Goal: Information Seeking & Learning: Find contact information

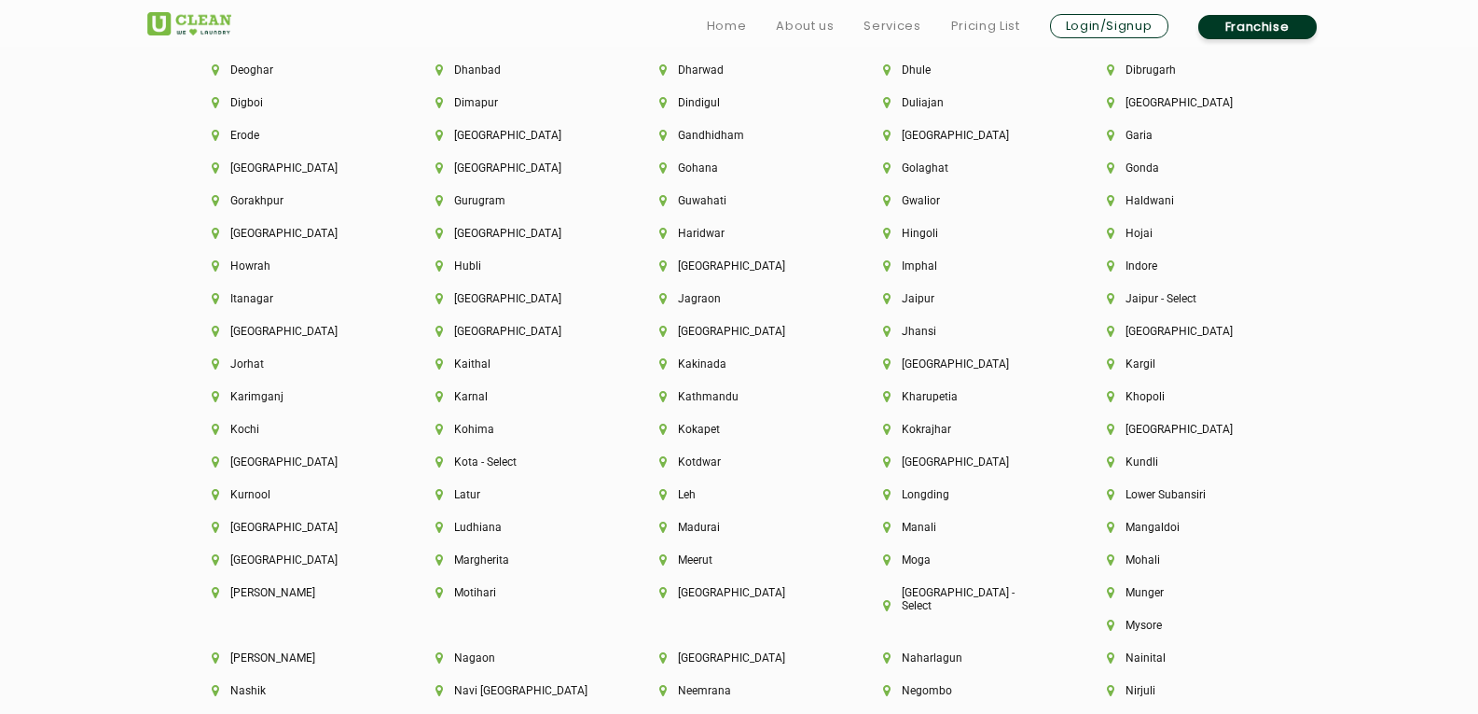
scroll to position [5293, 0]
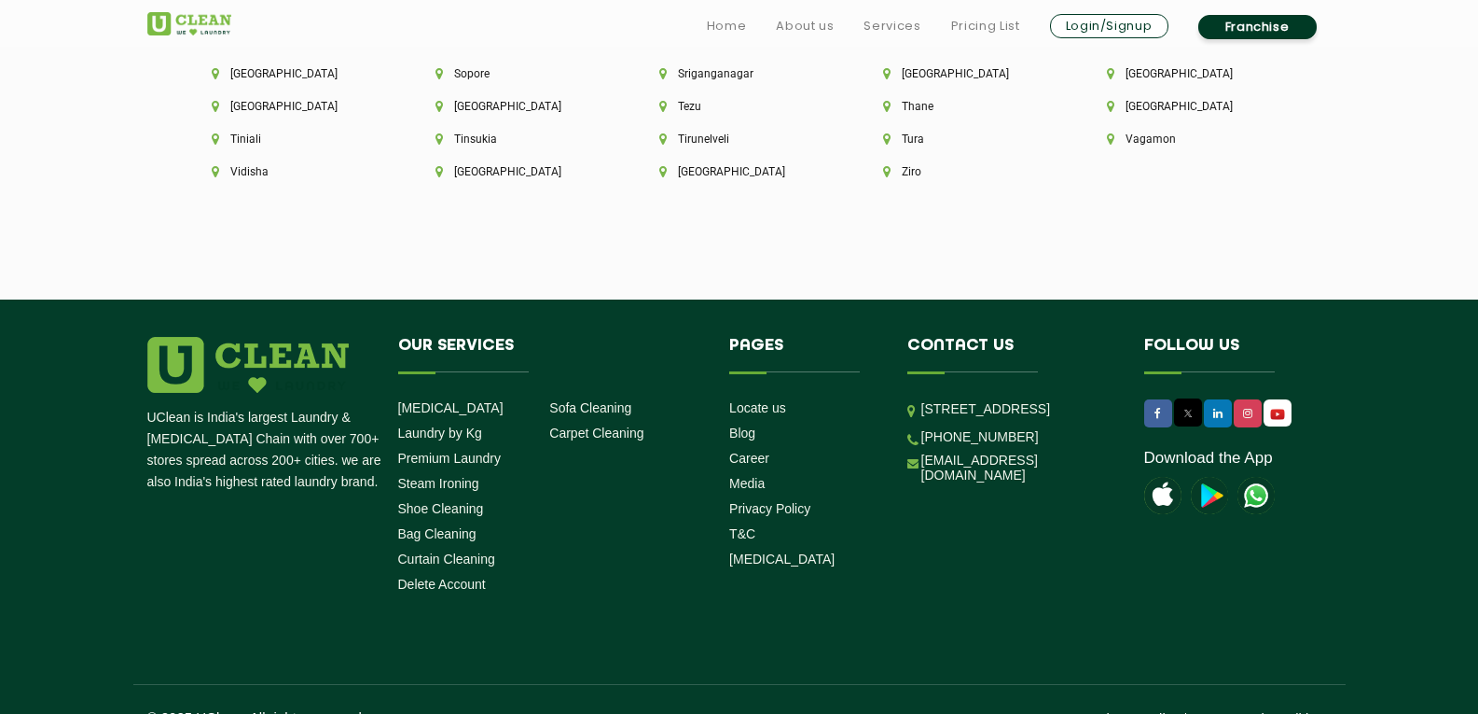
drag, startPoint x: 921, startPoint y: 374, endPoint x: 1063, endPoint y: 443, distance: 158.5
click at [1063, 420] on p "[STREET_ADDRESS]" at bounding box center [1019, 408] width 195 height 21
copy p "[STREET_ADDRESS]"
drag, startPoint x: 1032, startPoint y: 469, endPoint x: 950, endPoint y: 468, distance: 82.1
click at [950, 445] on li "[PHONE_NUMBER]" at bounding box center [1012, 436] width 209 height 18
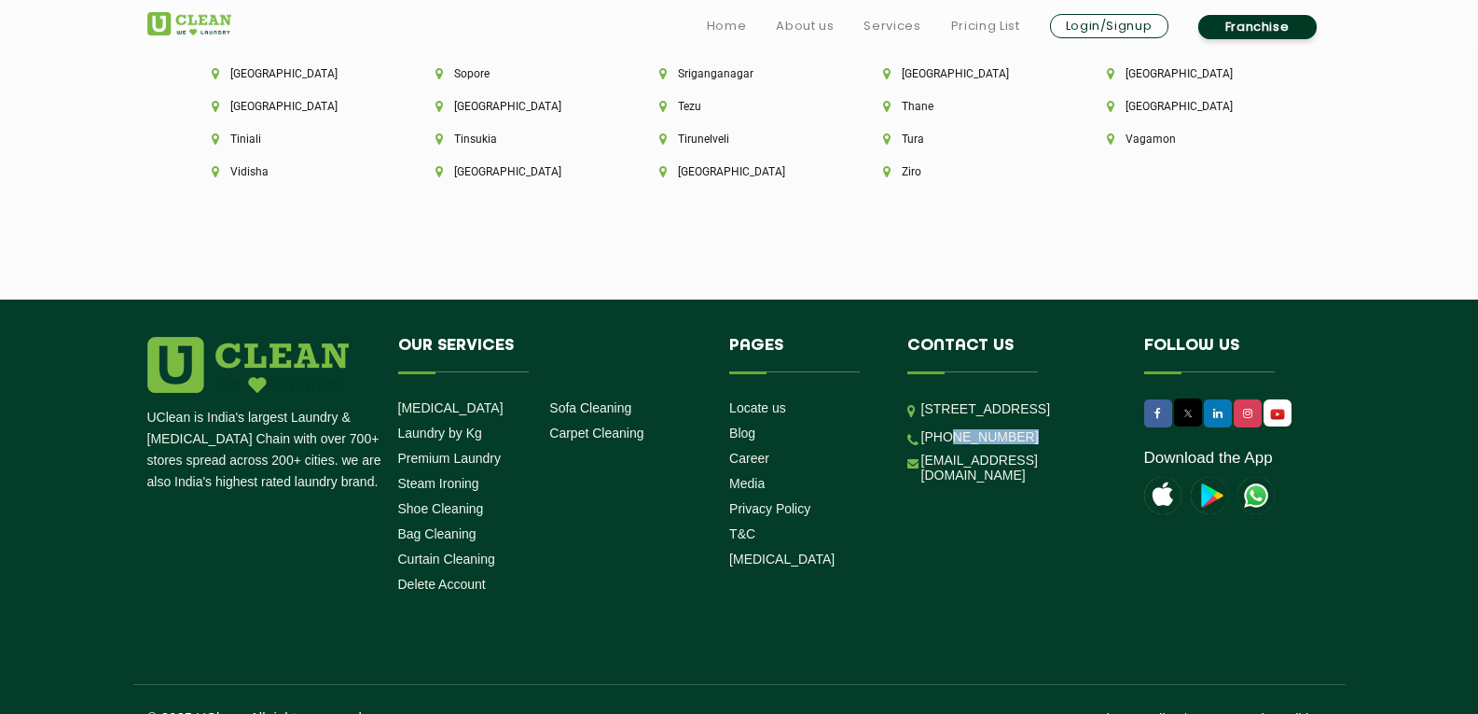
copy link "9999759911"
drag, startPoint x: 1061, startPoint y: 500, endPoint x: 926, endPoint y: 503, distance: 134.4
click at [926, 491] on li "Contact us [STREET_ADDRESS] [PHONE_NUMBER] [EMAIL_ADDRESS][DOMAIN_NAME]" at bounding box center [1012, 414] width 237 height 154
drag, startPoint x: 1045, startPoint y: 504, endPoint x: 1059, endPoint y: 555, distance: 53.2
click at [932, 491] on li "Contact us [STREET_ADDRESS] [PHONE_NUMBER] [EMAIL_ADDRESS][DOMAIN_NAME]" at bounding box center [1012, 414] width 237 height 154
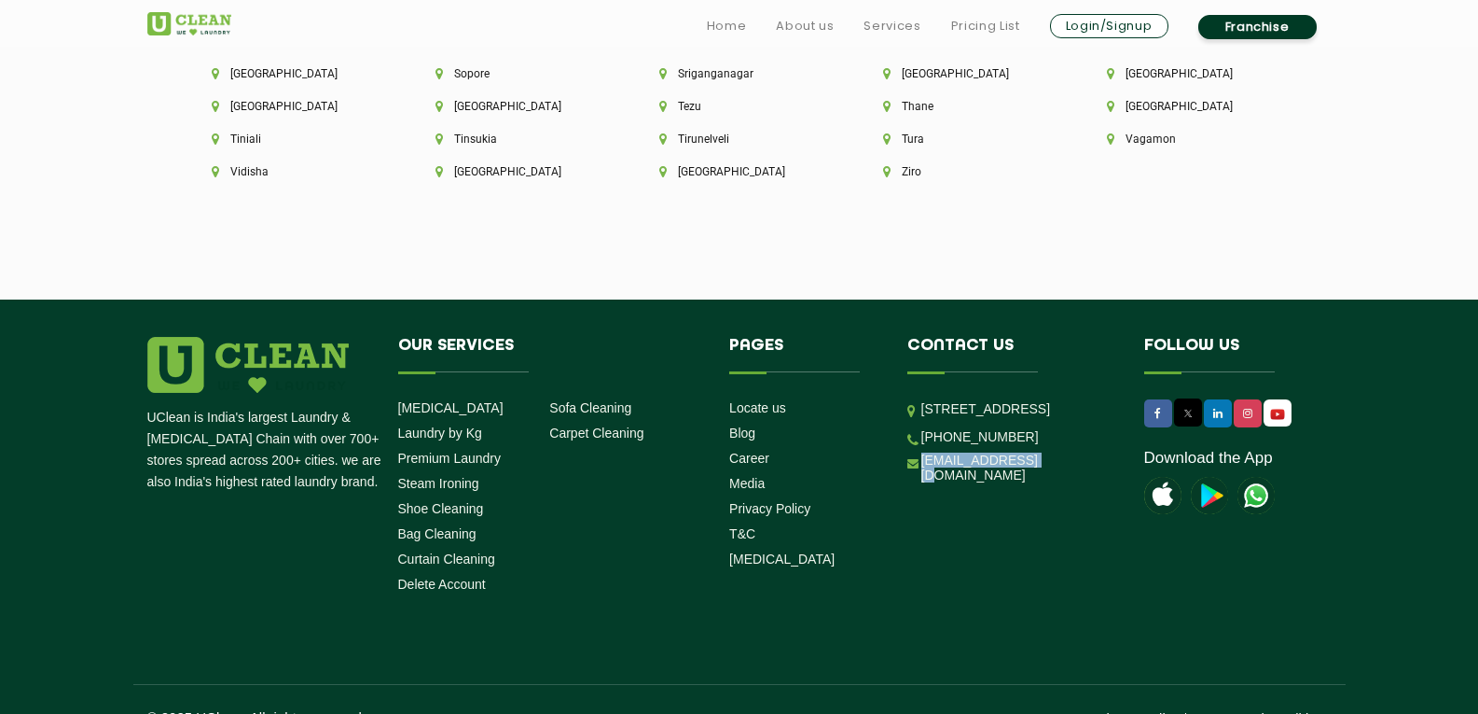
copy link "[EMAIL_ADDRESS][DOMAIN_NAME]"
